Goal: Task Accomplishment & Management: Complete application form

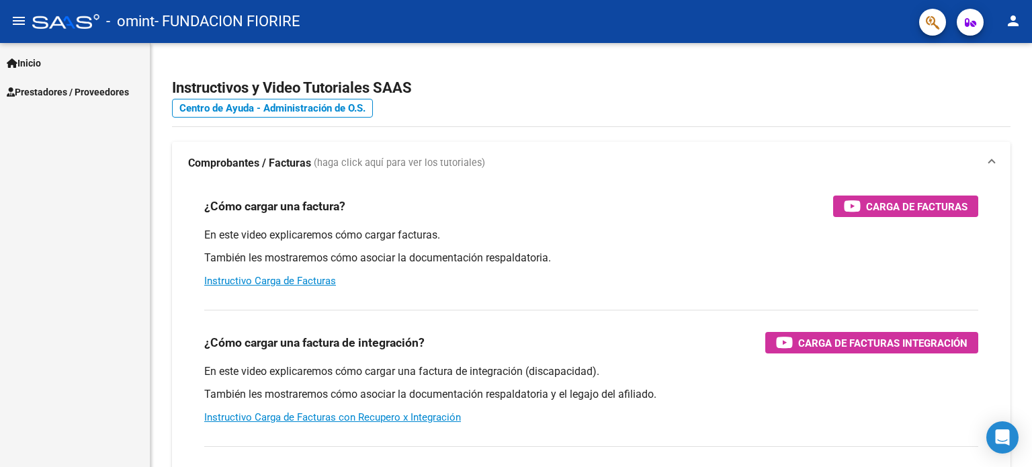
click at [92, 96] on span "Prestadores / Proveedores" at bounding box center [68, 92] width 122 height 15
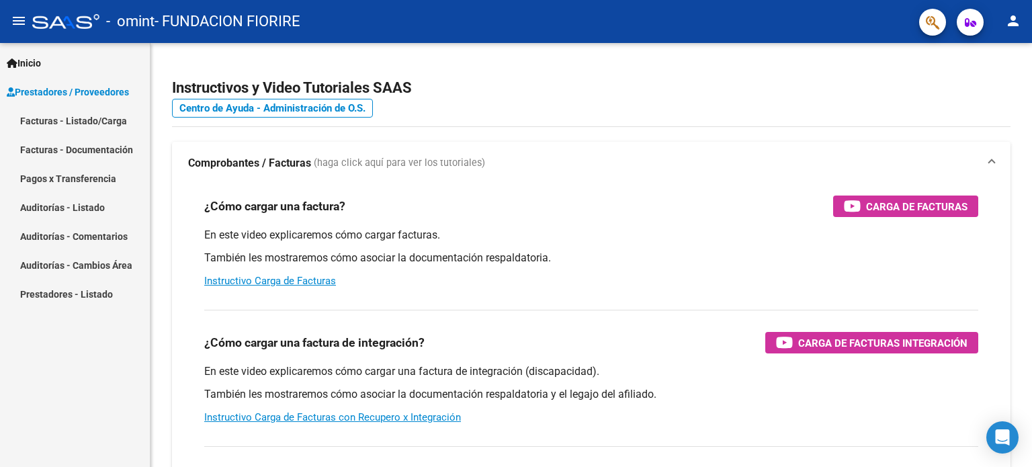
click at [94, 124] on link "Facturas - Listado/Carga" at bounding box center [75, 120] width 150 height 29
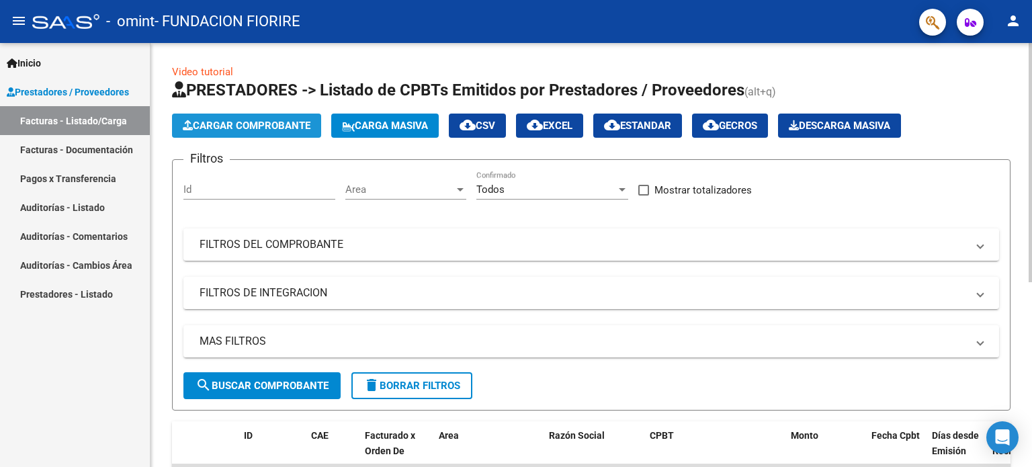
click at [222, 120] on span "Cargar Comprobante" at bounding box center [247, 126] width 128 height 12
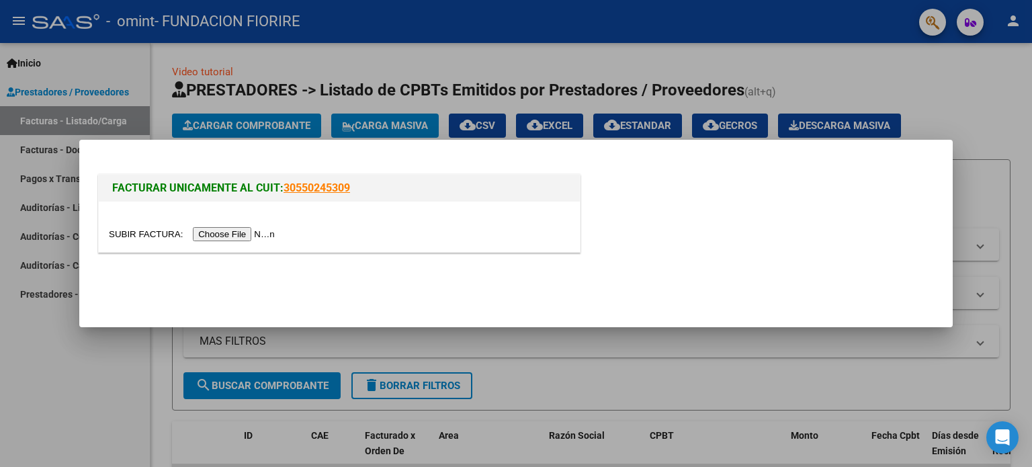
click at [271, 233] on input "file" at bounding box center [194, 234] width 170 height 14
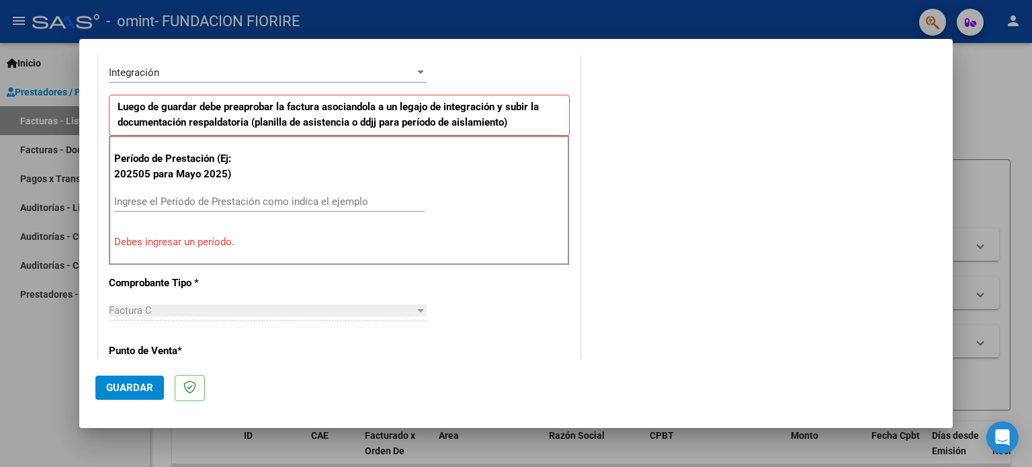
scroll to position [336, 0]
click at [191, 198] on input "Ingrese el Período de Prestación como indica el ejemplo" at bounding box center [269, 201] width 310 height 12
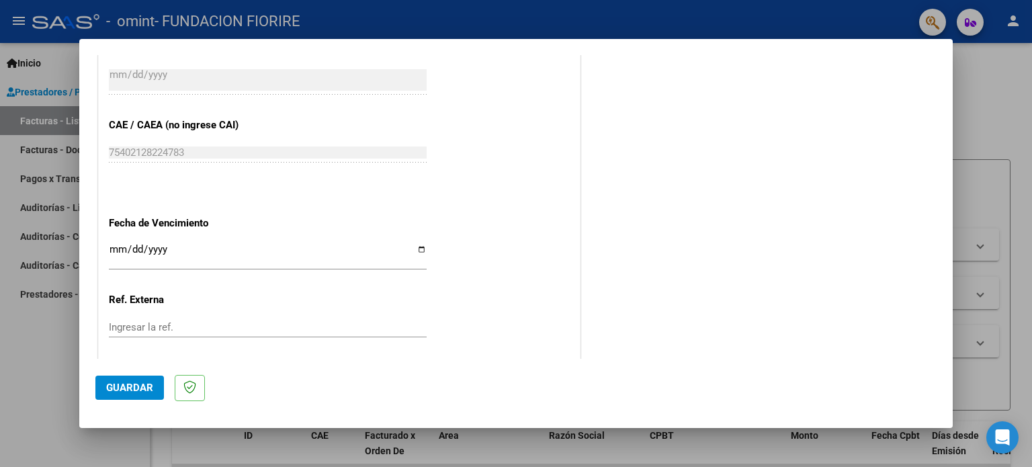
scroll to position [873, 0]
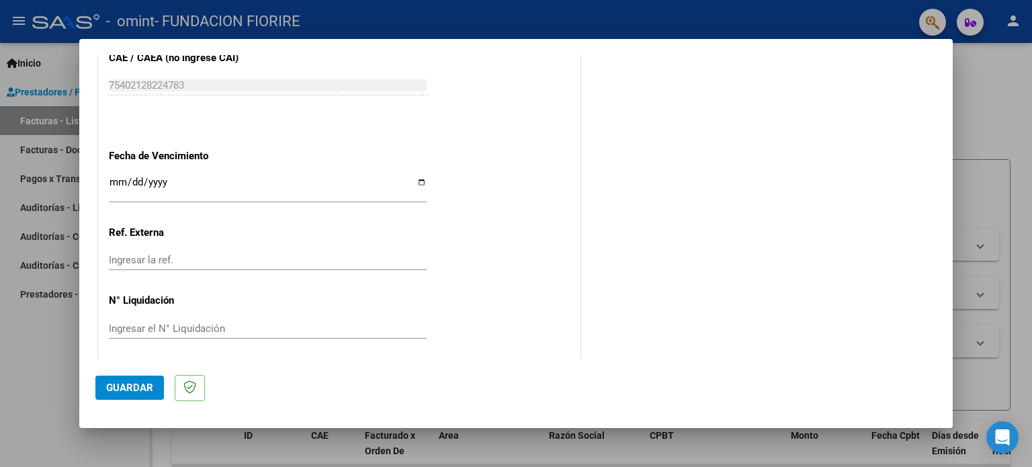
type input "202509"
click at [417, 181] on input "Ingresar la fecha" at bounding box center [268, 187] width 318 height 21
click at [208, 187] on input "Ingresar la fecha" at bounding box center [268, 187] width 318 height 21
click at [417, 184] on input "Ingresar la fecha" at bounding box center [268, 187] width 318 height 21
type input "[DATE]"
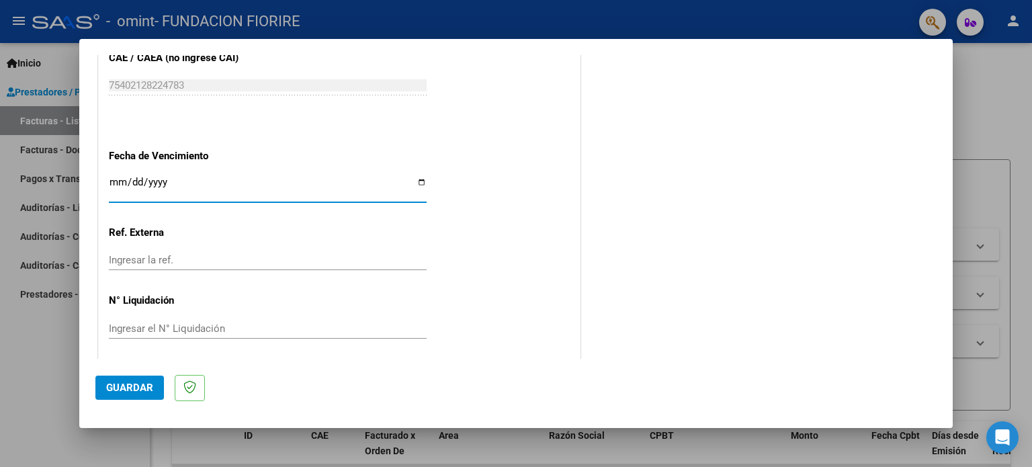
click at [134, 386] on span "Guardar" at bounding box center [129, 388] width 47 height 12
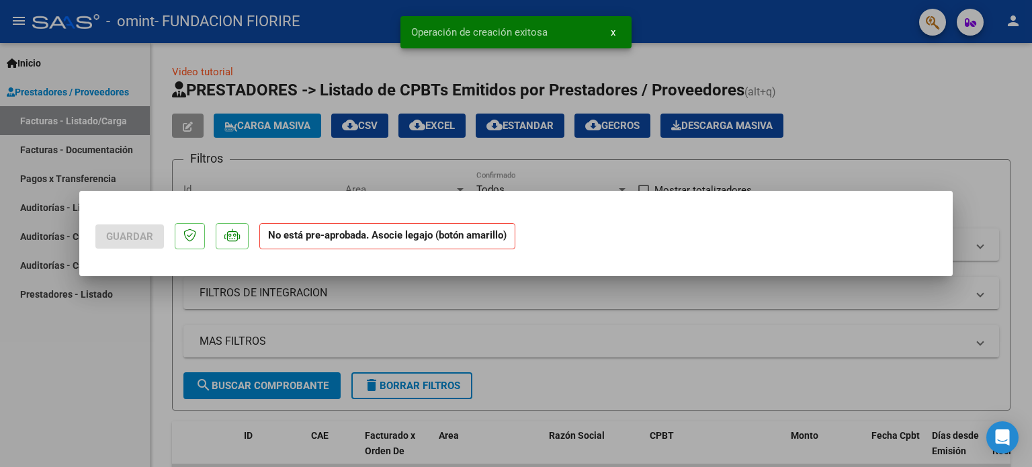
scroll to position [0, 0]
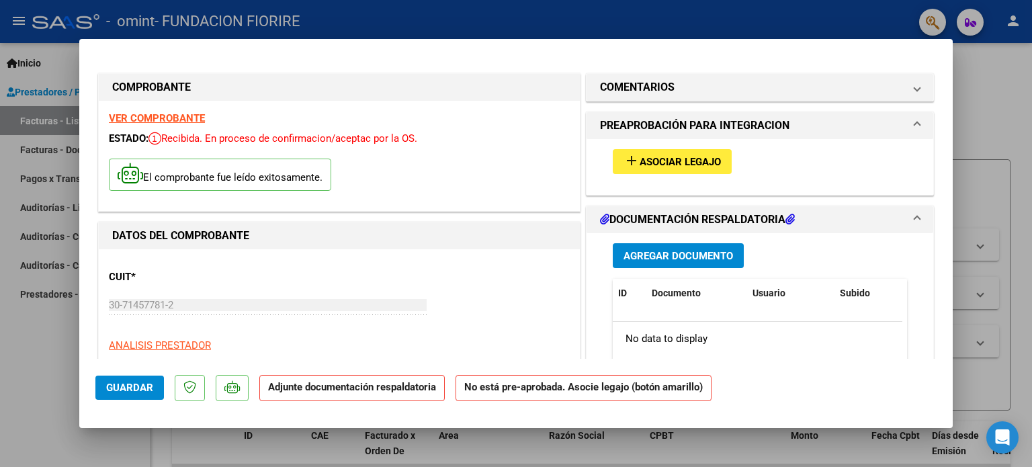
click at [680, 161] on span "Asociar Legajo" at bounding box center [680, 162] width 81 height 12
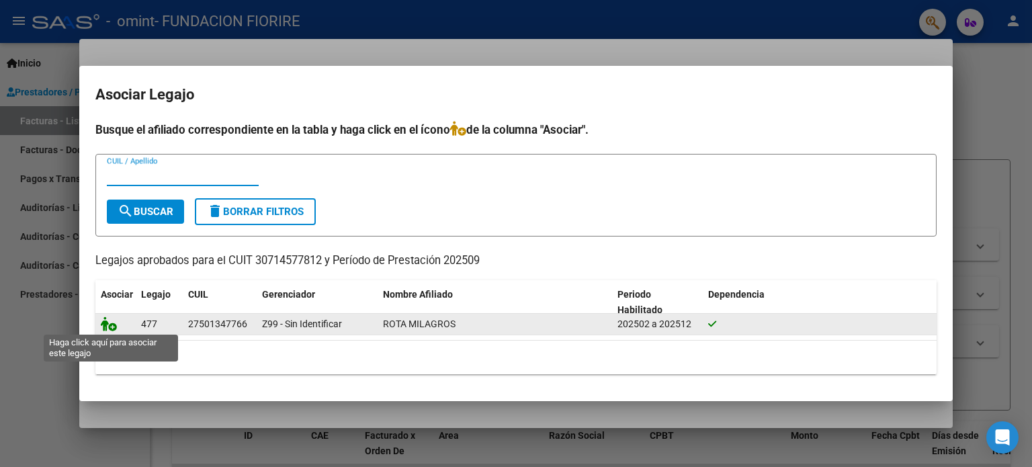
click at [105, 322] on icon at bounding box center [109, 323] width 16 height 15
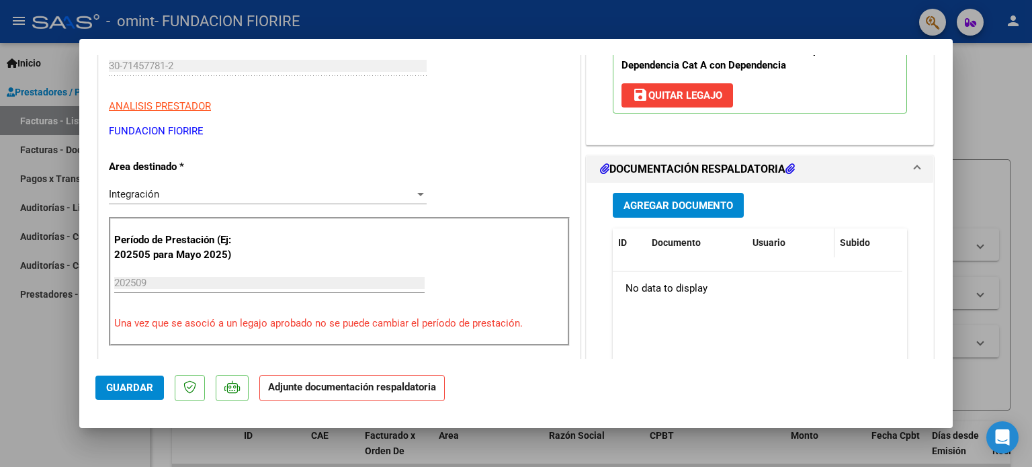
scroll to position [269, 0]
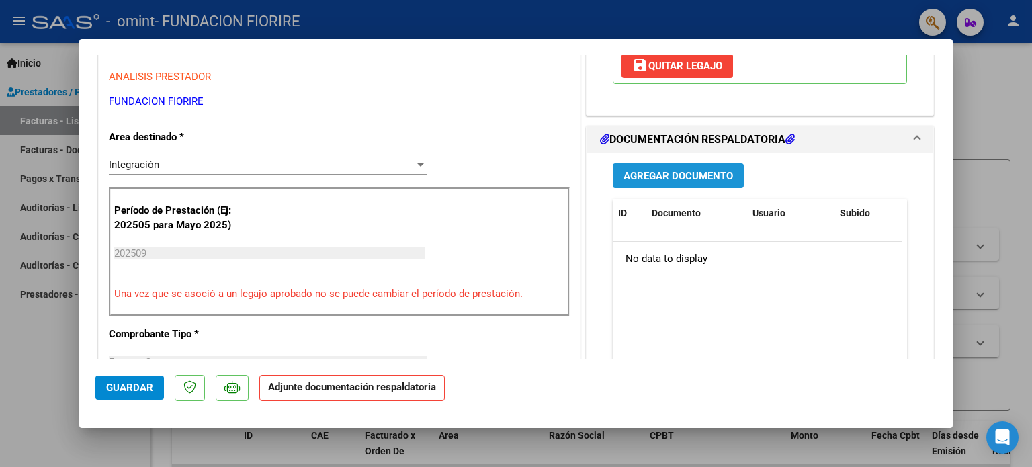
click at [706, 177] on span "Agregar Documento" at bounding box center [678, 176] width 110 height 12
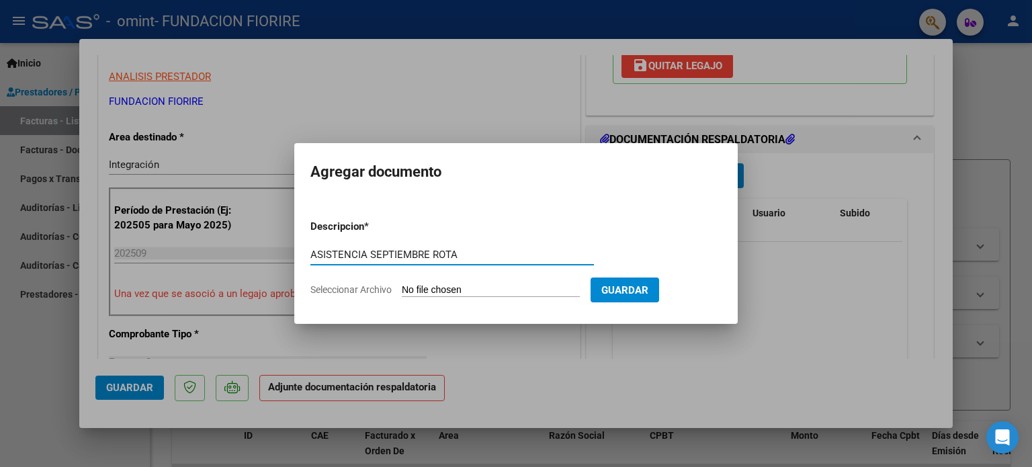
type input "ASISTENCIA SEPTIEMBRE ROTA"
click at [376, 292] on span "Seleccionar Archivo" at bounding box center [350, 289] width 81 height 11
click at [402, 292] on input "Seleccionar Archivo" at bounding box center [491, 290] width 178 height 13
type input "C:\fakepath\Asistencia Rota seltiembre 25 .pdf"
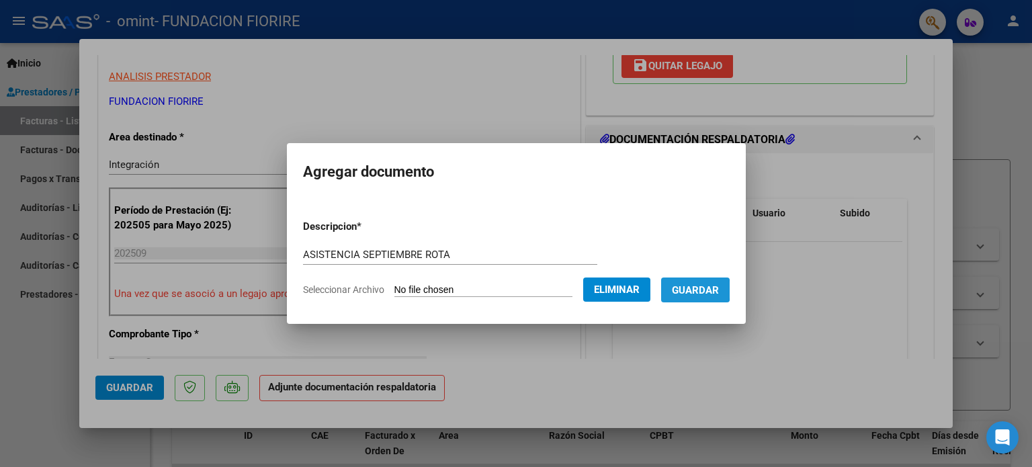
click at [696, 290] on span "Guardar" at bounding box center [695, 290] width 47 height 12
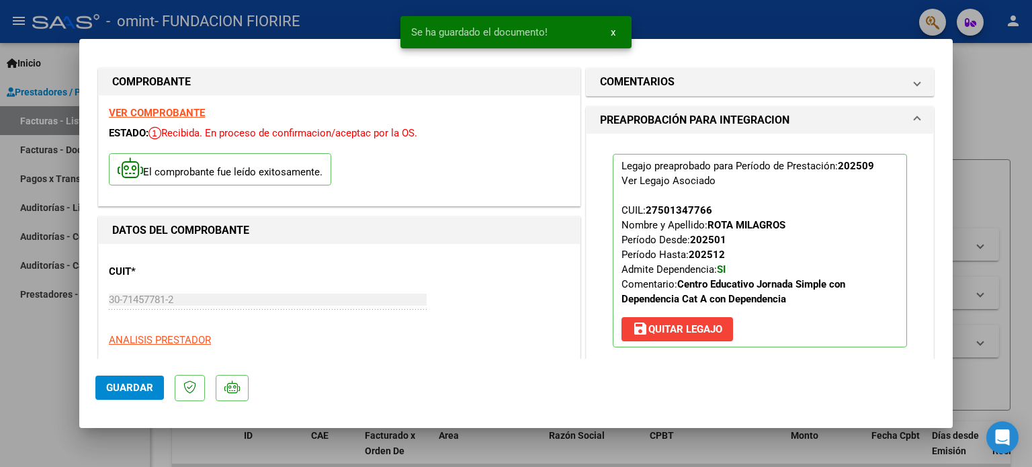
scroll to position [0, 0]
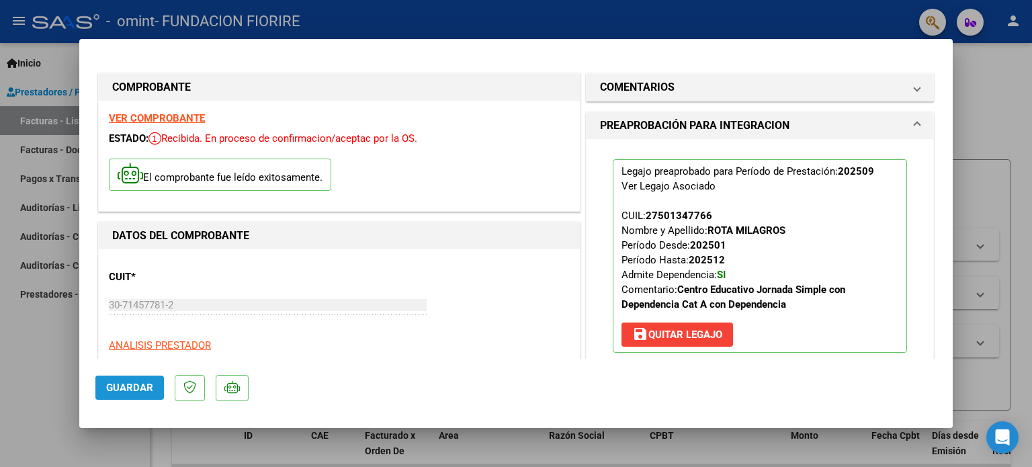
click at [139, 380] on button "Guardar" at bounding box center [129, 388] width 69 height 24
click at [132, 386] on span "Guardar" at bounding box center [129, 388] width 47 height 12
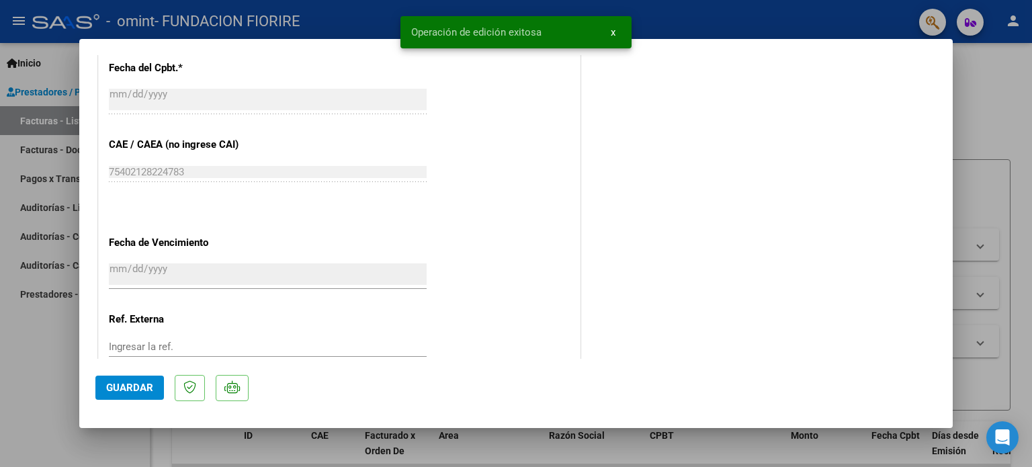
scroll to position [873, 0]
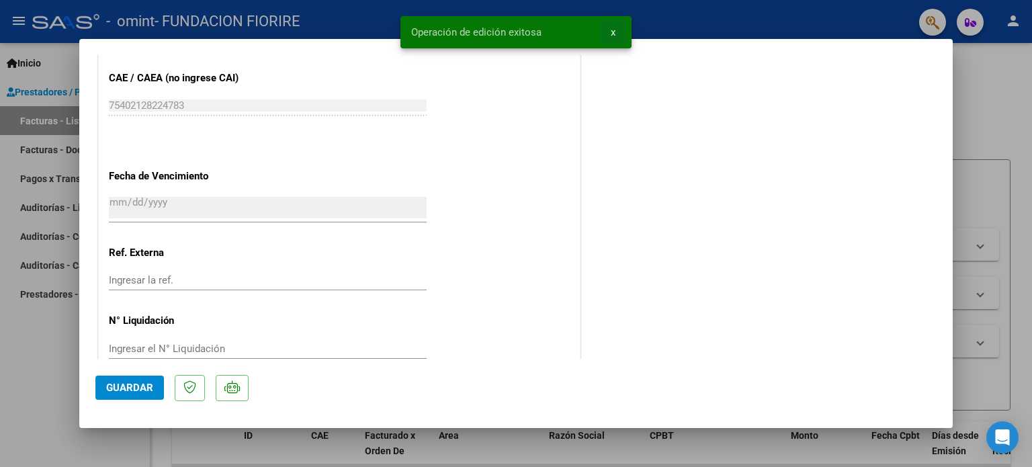
click at [616, 32] on button "x" at bounding box center [613, 32] width 26 height 24
